Goal: Task Accomplishment & Management: Complete application form

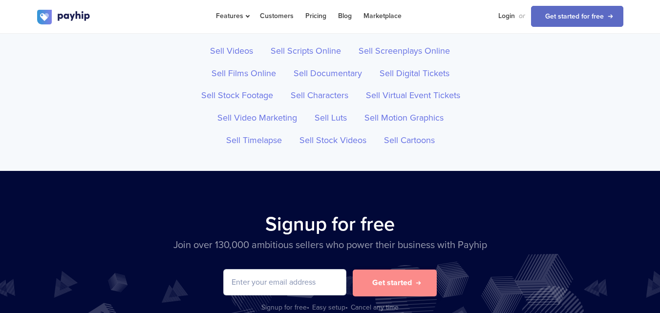
scroll to position [3449, 0]
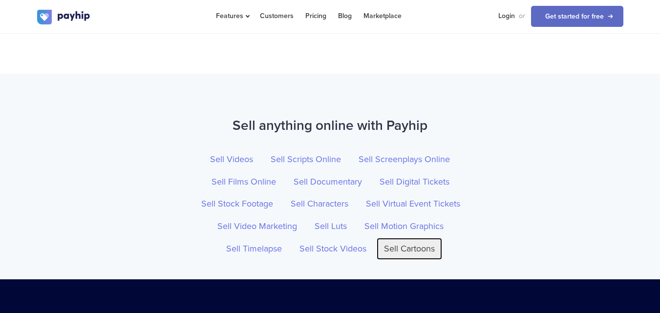
click at [415, 254] on link "Sell Cartoons" at bounding box center [409, 249] width 65 height 22
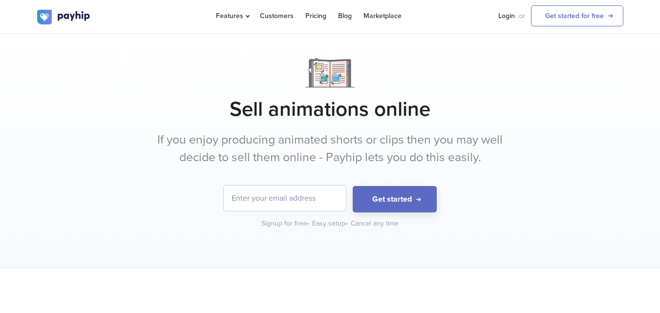
click at [435, 80] on div at bounding box center [330, 72] width 586 height 29
click at [409, 205] on button "Get started" at bounding box center [395, 199] width 84 height 27
